Goal: Task Accomplishment & Management: Manage account settings

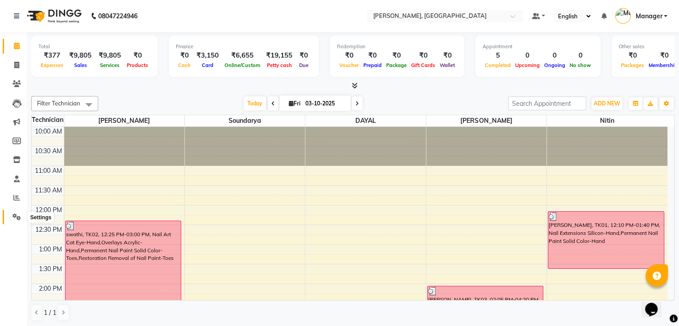
click at [18, 218] on icon at bounding box center [16, 216] width 8 height 7
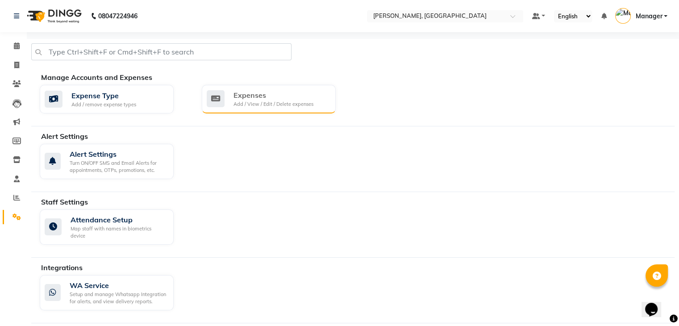
click at [312, 98] on div "Expenses" at bounding box center [273, 95] width 80 height 11
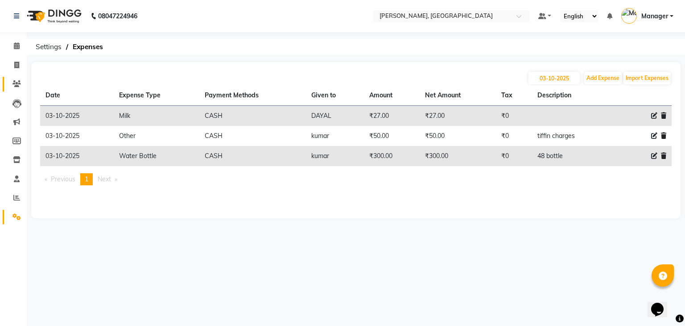
click at [22, 77] on link "Clients" at bounding box center [13, 84] width 21 height 15
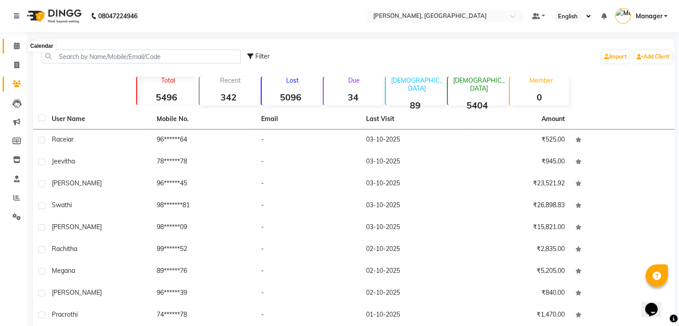
click at [21, 46] on span at bounding box center [17, 46] width 16 height 10
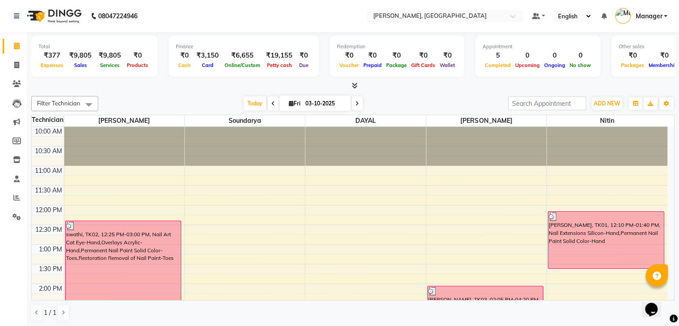
click at [355, 87] on icon at bounding box center [355, 85] width 6 height 7
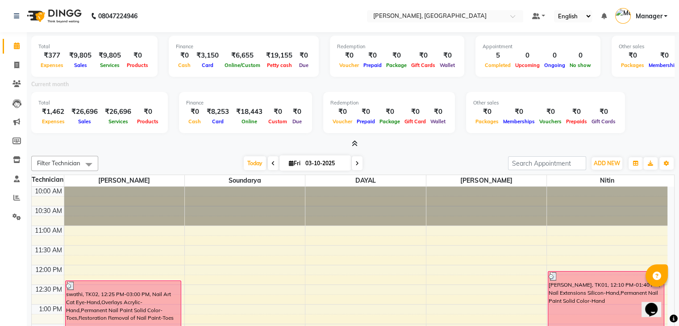
click at [356, 140] on icon at bounding box center [355, 143] width 6 height 7
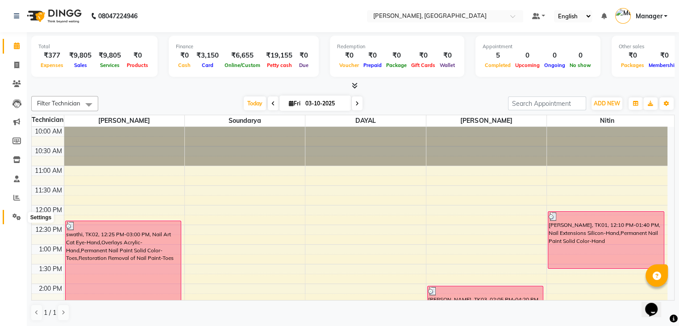
click at [13, 221] on span at bounding box center [17, 217] width 16 height 10
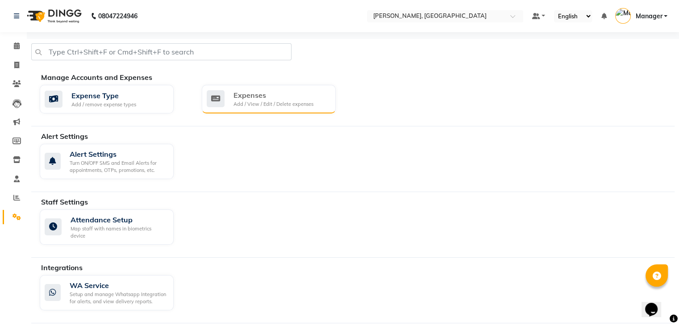
click at [297, 99] on div "Expenses" at bounding box center [273, 95] width 80 height 11
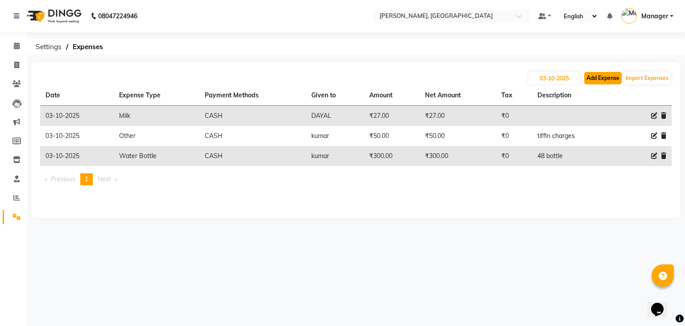
click at [610, 76] on button "Add Expense" at bounding box center [603, 78] width 37 height 12
select select "1"
select select "3315"
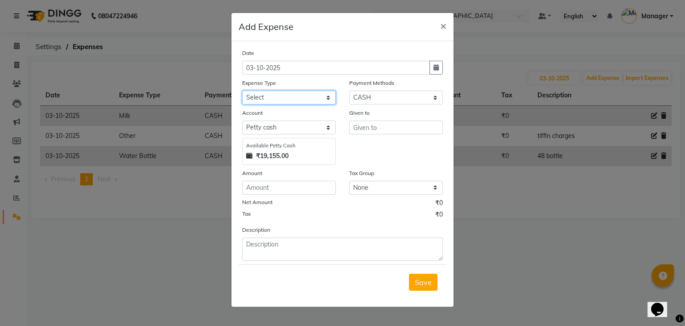
click at [291, 96] on select "Select acetone Advance Salary bank deposite Battery cell BBMP Beauty products B…" at bounding box center [289, 98] width 94 height 14
select select "19994"
click at [242, 91] on select "Select acetone Advance Salary bank deposite Battery cell BBMP Beauty products B…" at bounding box center [289, 98] width 94 height 14
click at [284, 190] on input "number" at bounding box center [289, 188] width 94 height 14
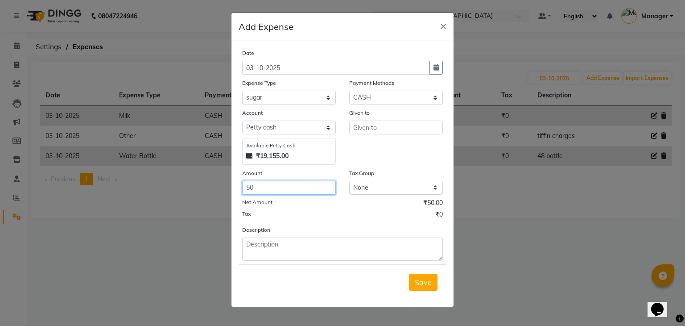
type input "50"
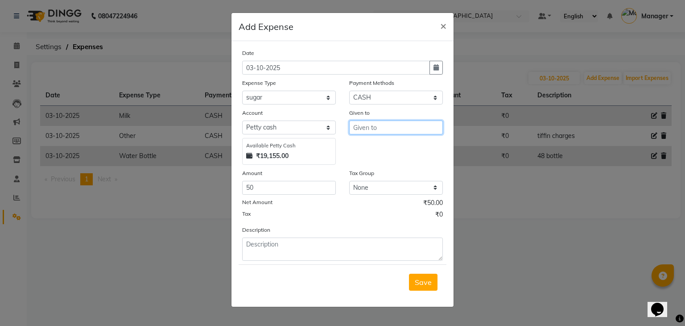
click at [381, 129] on input "text" at bounding box center [396, 127] width 94 height 14
type input "kumar"
click at [409, 277] on div "Save" at bounding box center [343, 281] width 208 height 35
click at [411, 282] on button "Save" at bounding box center [423, 282] width 29 height 17
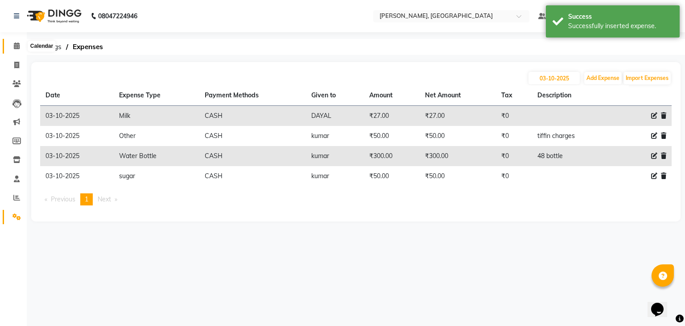
click at [14, 46] on icon at bounding box center [17, 45] width 6 height 7
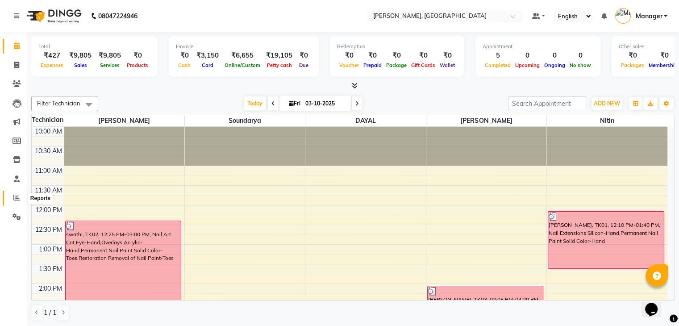
click at [15, 199] on icon at bounding box center [16, 197] width 7 height 7
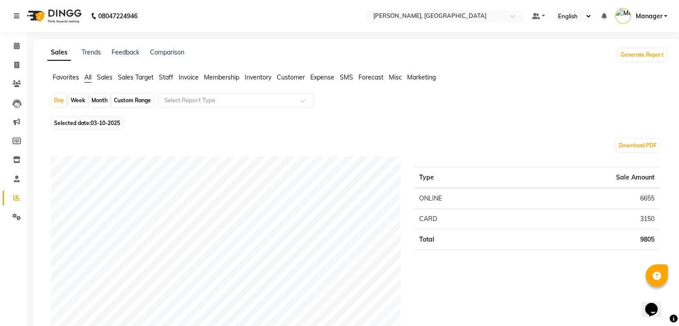
click at [165, 81] on span "Staff" at bounding box center [166, 77] width 14 height 8
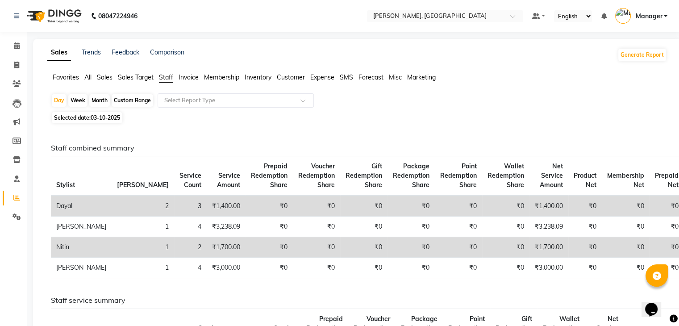
click at [191, 79] on span "Invoice" at bounding box center [188, 77] width 20 height 8
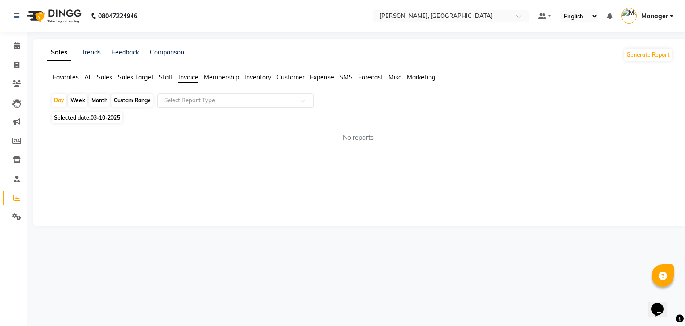
click at [214, 99] on input "text" at bounding box center [226, 100] width 129 height 9
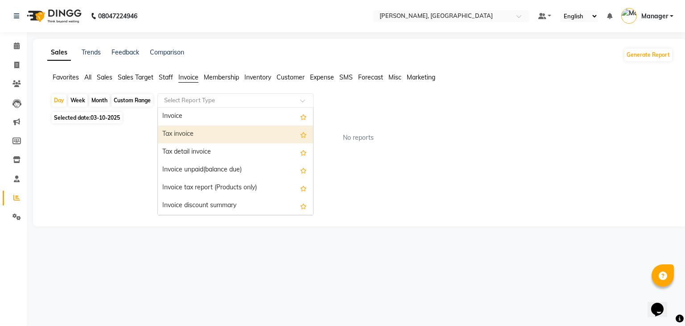
click at [233, 139] on div "Tax invoice" at bounding box center [235, 134] width 155 height 18
select select "full_report"
select select "csv"
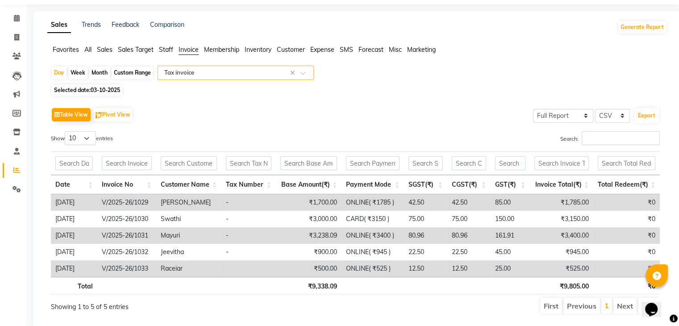
scroll to position [52, 0]
